Goal: Use online tool/utility: Utilize a website feature to perform a specific function

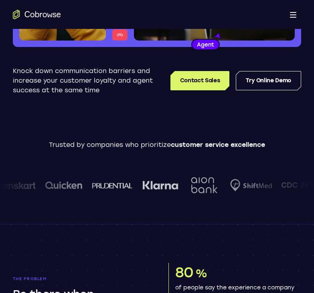
scroll to position [120, 0]
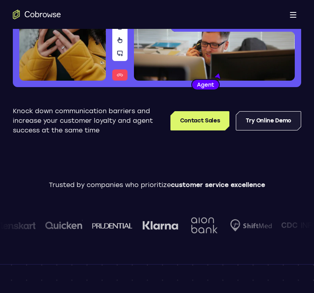
click at [265, 124] on link "Try Online Demo" at bounding box center [268, 120] width 65 height 19
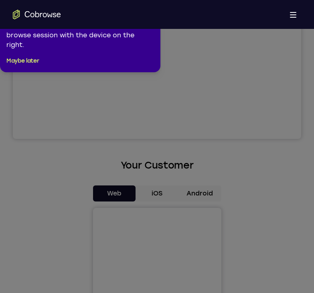
scroll to position [120, 0]
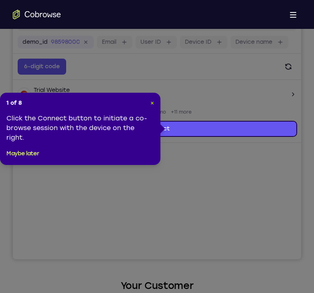
click at [152, 103] on span "×" at bounding box center [153, 103] width 4 height 7
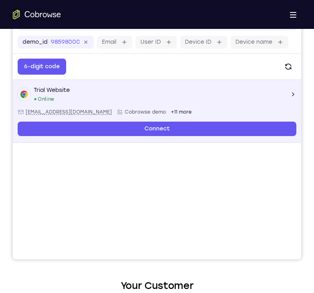
click at [293, 91] on icon "Open device details" at bounding box center [293, 94] width 6 height 6
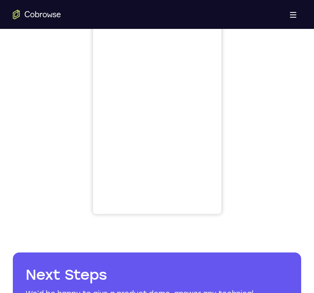
scroll to position [361, 0]
